Goal: Information Seeking & Learning: Learn about a topic

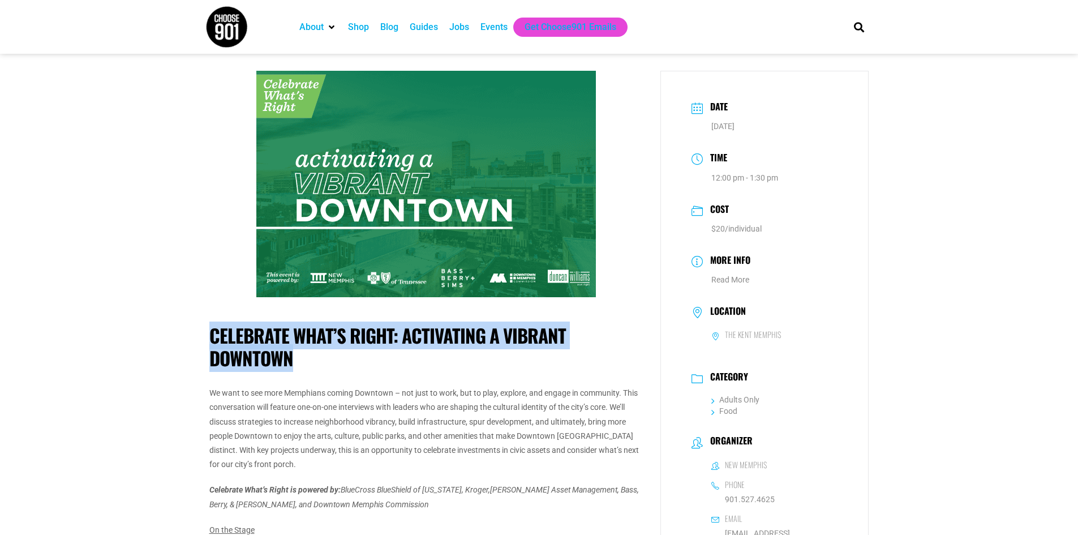
drag, startPoint x: 292, startPoint y: 358, endPoint x: 213, endPoint y: 338, distance: 81.3
click at [213, 338] on h1 "Celebrate What’s Right: Activating a Vibrant Downtown" at bounding box center [426, 346] width 434 height 45
copy h1 "Celebrate What’s Right: Activating a Vibrant Downtown"
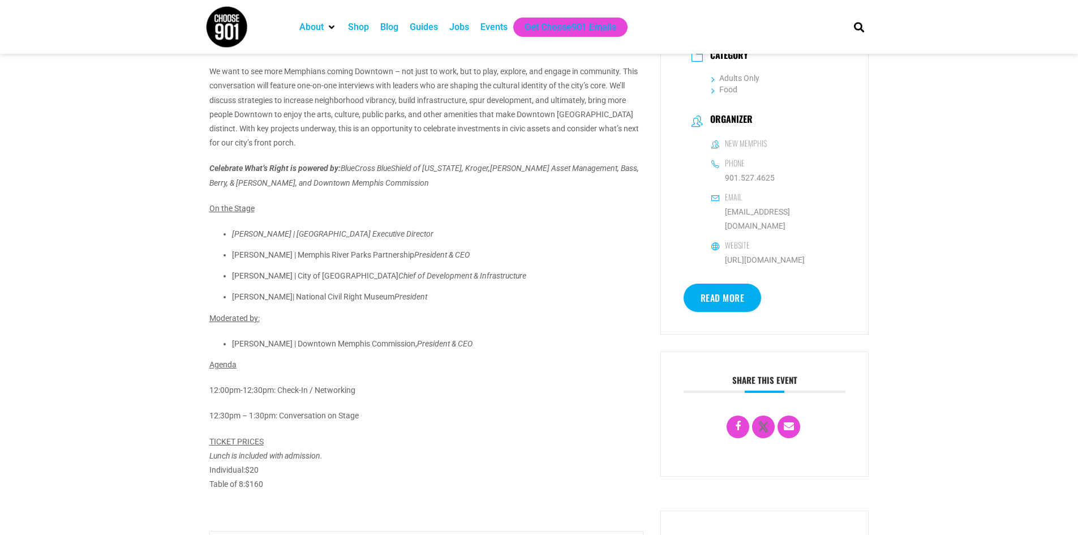
scroll to position [274, 0]
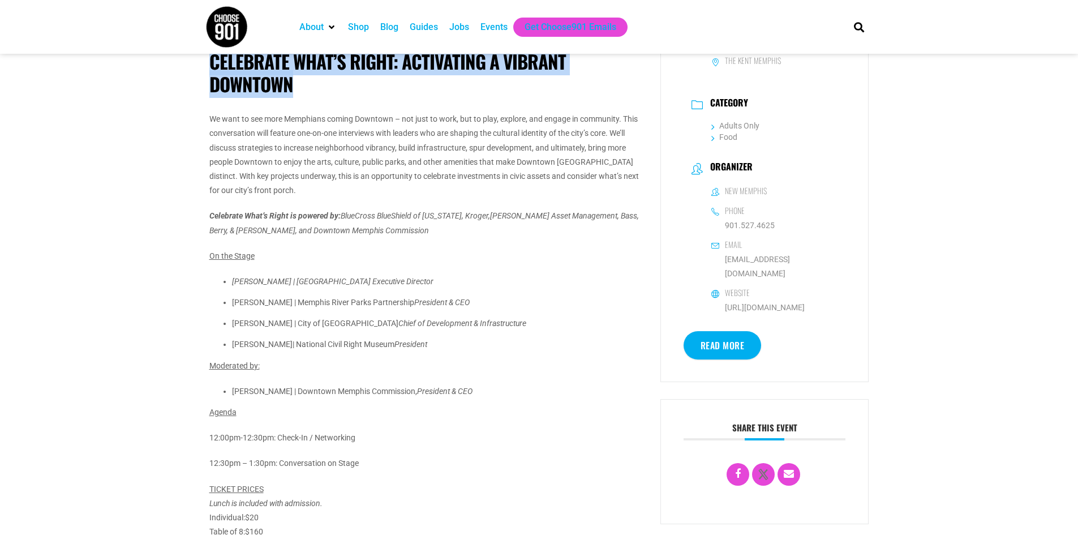
drag, startPoint x: 338, startPoint y: 418, endPoint x: 204, endPoint y: 121, distance: 325.8
click at [204, 121] on div "Celebrate What’s Right: Activating a Vibrant Downtown We want to see more Memph…" at bounding box center [426, 320] width 451 height 1047
copy div "Lo ipsu do sit amet Consectet adipis Elitsedd – eiu temp in utla, etd ma aliq, …"
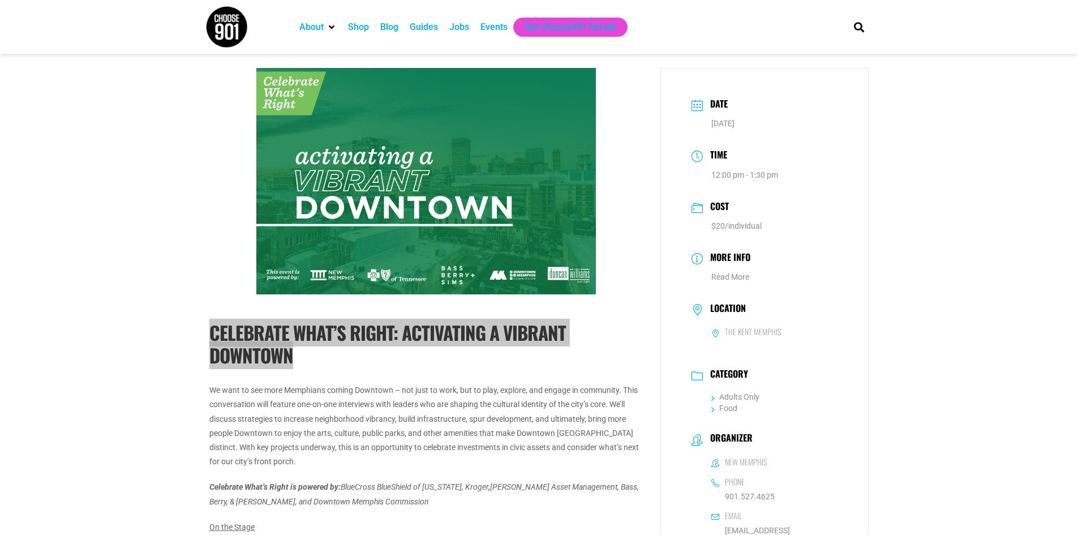
scroll to position [0, 0]
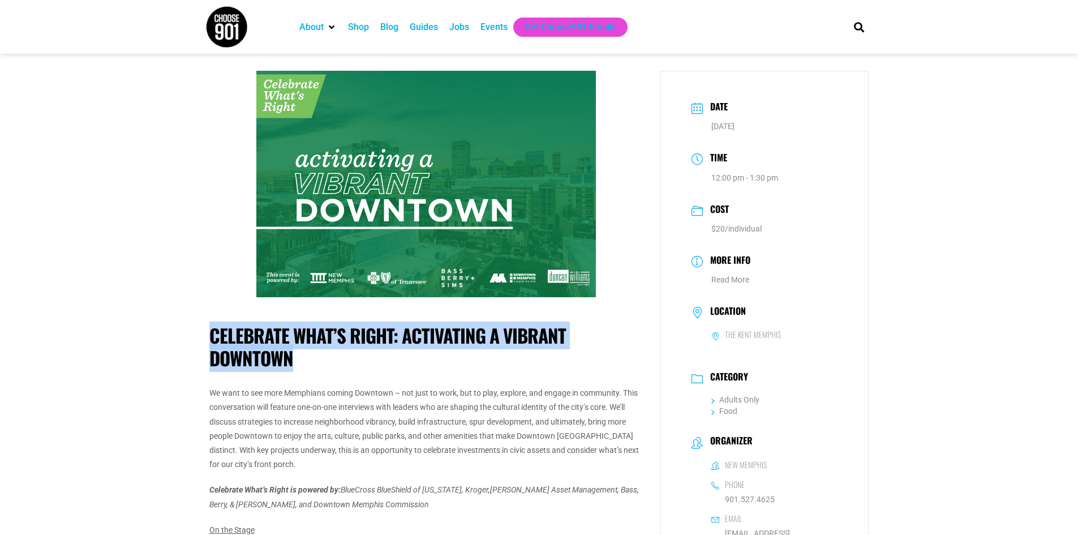
drag, startPoint x: 326, startPoint y: 367, endPoint x: 212, endPoint y: 337, distance: 117.7
click at [212, 337] on h1 "Celebrate What’s Right: Activating a Vibrant Downtown" at bounding box center [426, 346] width 434 height 45
copy h1 "Celebrate What’s Right: Activating a Vibrant Downtown"
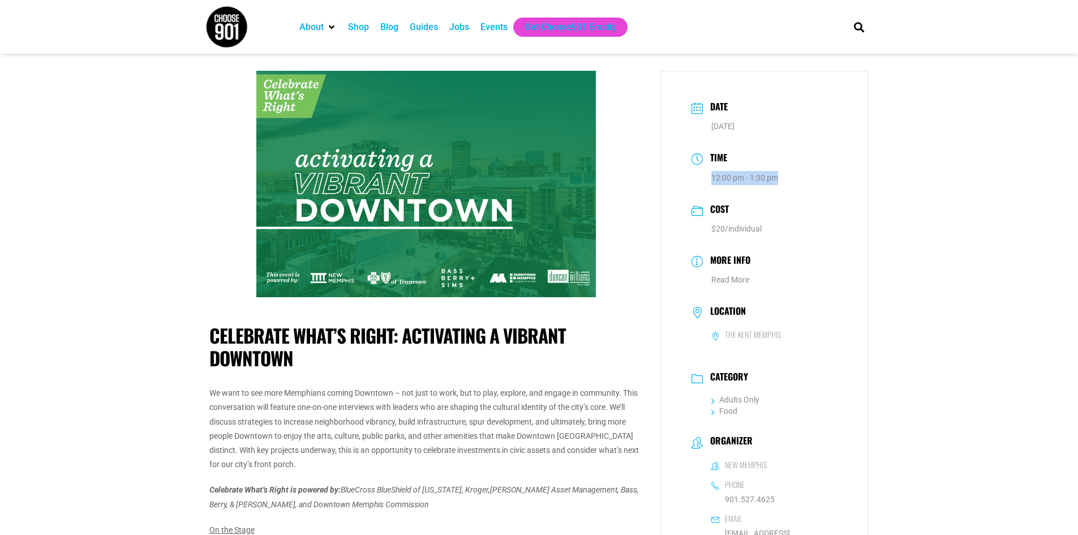
drag, startPoint x: 815, startPoint y: 186, endPoint x: 713, endPoint y: 177, distance: 102.8
click at [713, 177] on div "Time 12:00 pm - 1:30 pm" at bounding box center [765, 167] width 162 height 45
copy abbr "12:00 pm - 1:30 pm"
